Goal: Find specific page/section: Find specific page/section

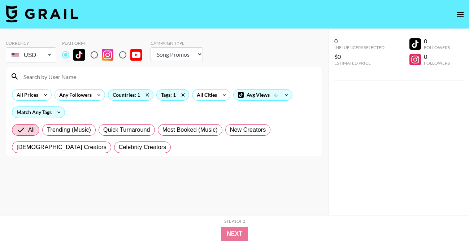
select select "Song"
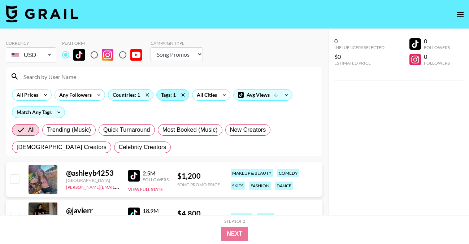
click at [161, 96] on div "Tags: 1" at bounding box center [173, 95] width 32 height 11
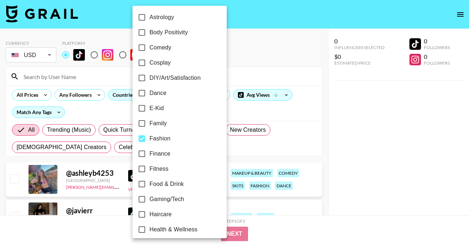
scroll to position [119, 0]
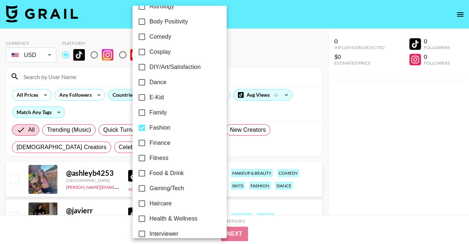
click at [163, 82] on span "Dance" at bounding box center [158, 82] width 17 height 9
click at [150, 82] on input "Dance" at bounding box center [141, 82] width 15 height 15
checkbox input "true"
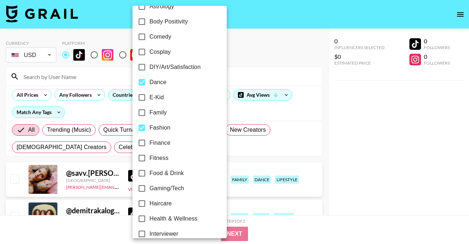
click at [142, 127] on input "Fashion" at bounding box center [141, 127] width 15 height 15
checkbox input "false"
click at [245, 44] on div at bounding box center [234, 122] width 469 height 244
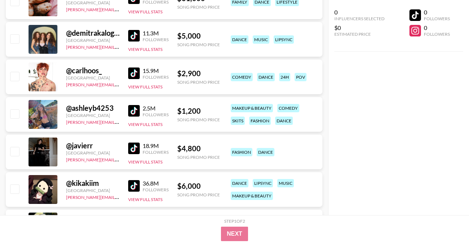
scroll to position [178, 0]
click at [134, 111] on img at bounding box center [134, 111] width 12 height 12
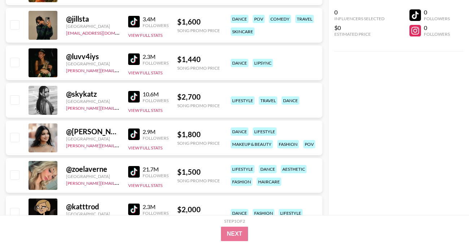
scroll to position [1029, 0]
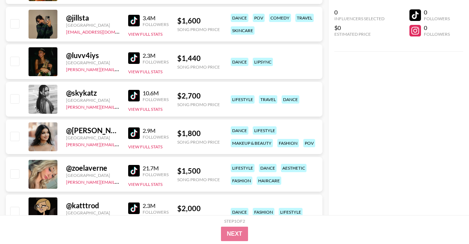
click at [136, 57] on img at bounding box center [134, 58] width 12 height 12
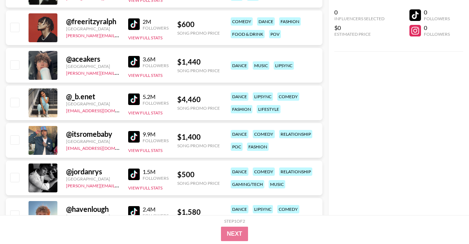
scroll to position [1786, 0]
click at [136, 60] on img at bounding box center [134, 62] width 12 height 12
